Goal: Task Accomplishment & Management: Manage account settings

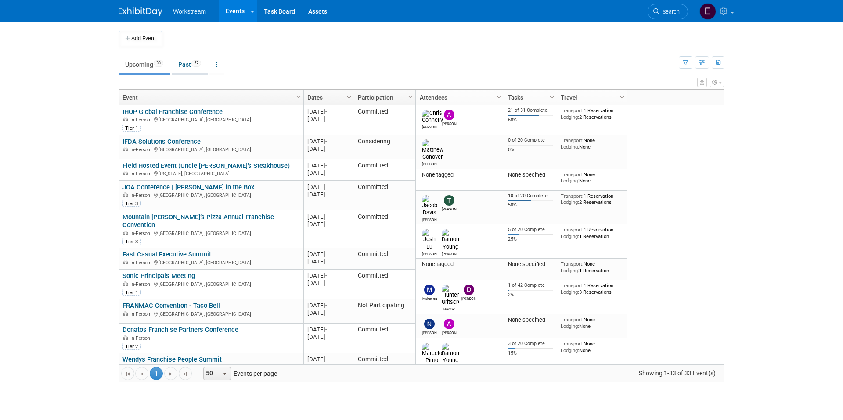
click at [188, 59] on link "Past 52" at bounding box center [190, 64] width 36 height 17
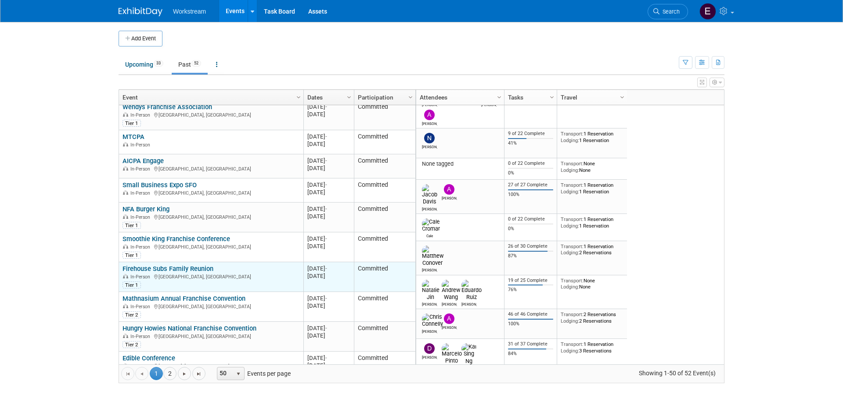
click at [186, 268] on link "Firehouse Subs Family Reunion" at bounding box center [167, 269] width 91 height 8
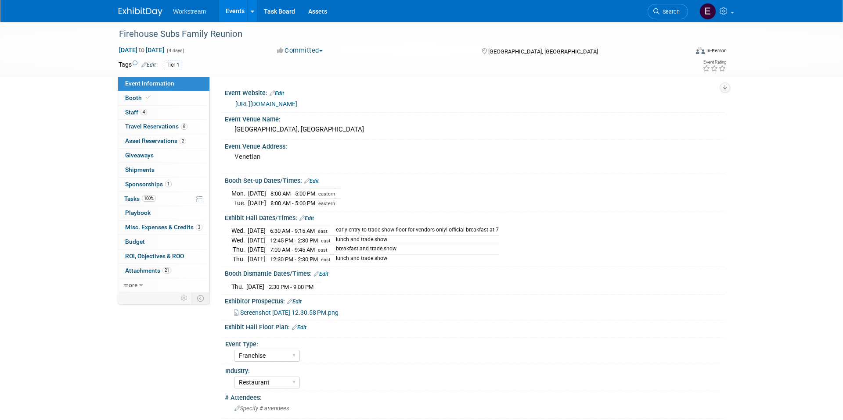
select select "Franchise"
select select "Restaurant"
select select "TBD"
click at [146, 239] on link "Budget" at bounding box center [163, 242] width 91 height 14
